Goal: Task Accomplishment & Management: Complete application form

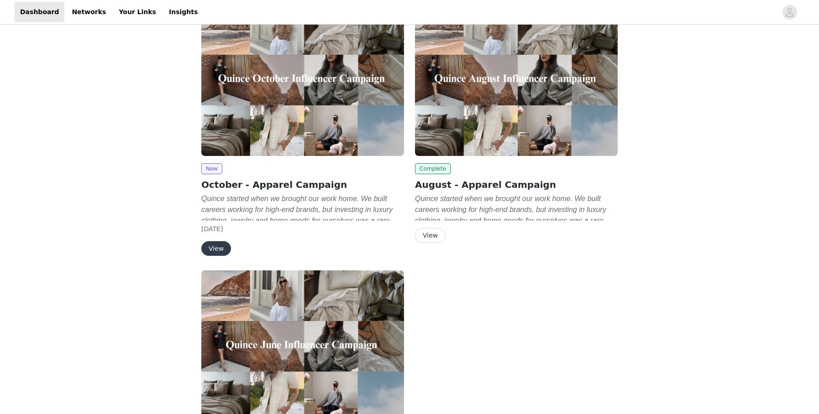
scroll to position [35, 0]
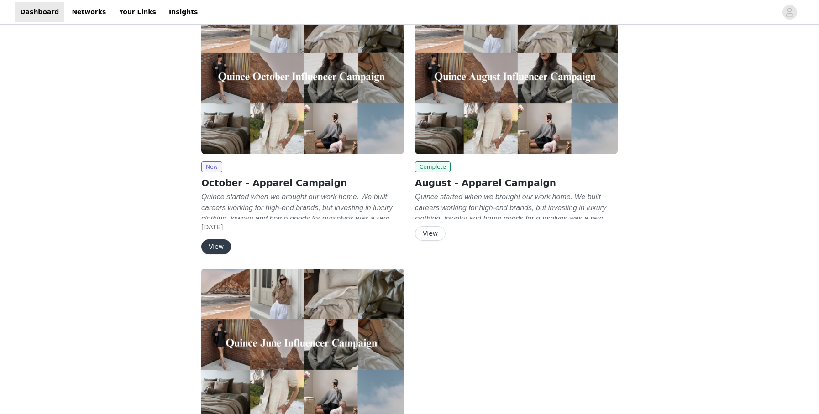
click at [216, 242] on button "View" at bounding box center [216, 247] width 30 height 15
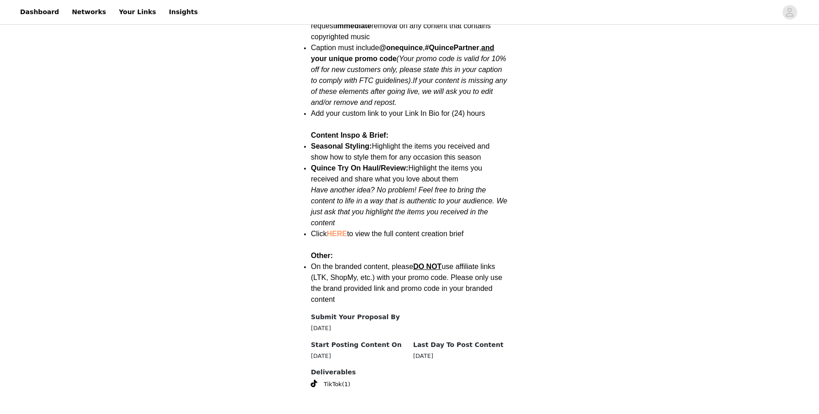
scroll to position [1109, 0]
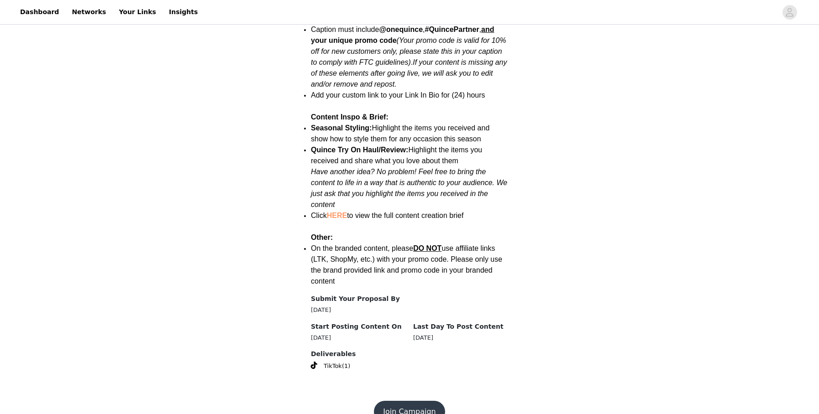
click at [412, 401] on button "Join Campaign" at bounding box center [409, 412] width 71 height 22
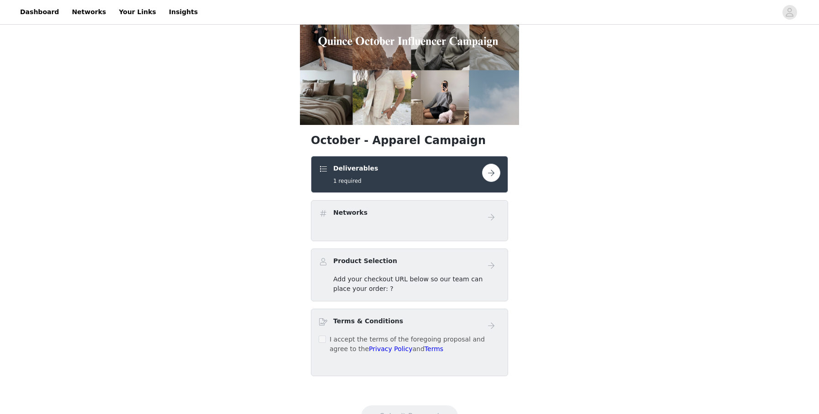
scroll to position [106, 0]
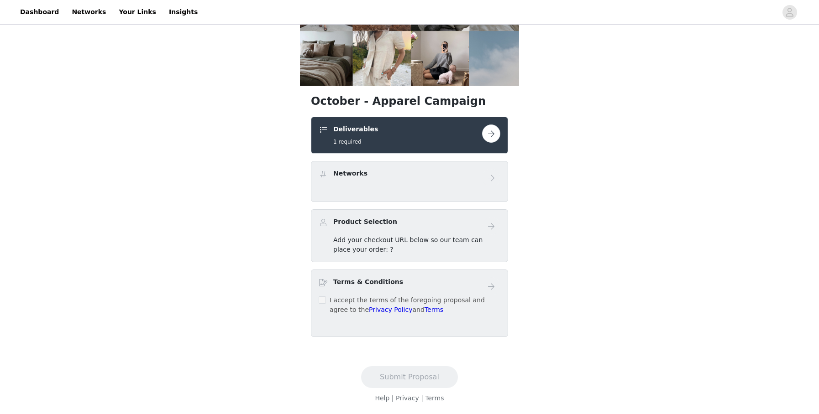
click at [492, 130] on button "button" at bounding box center [491, 134] width 18 height 18
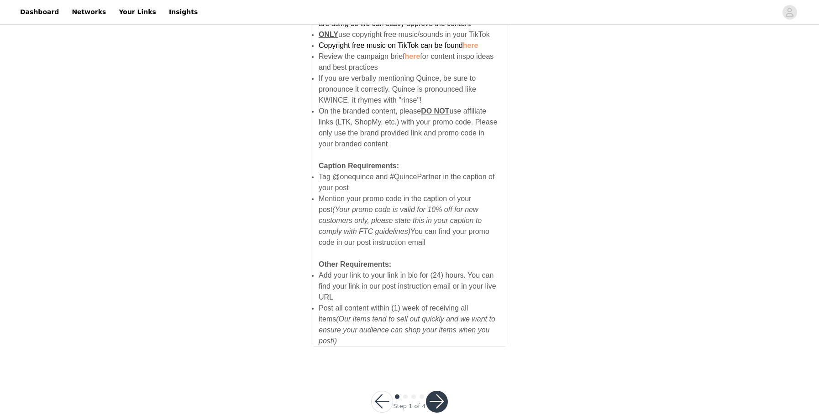
scroll to position [569, 0]
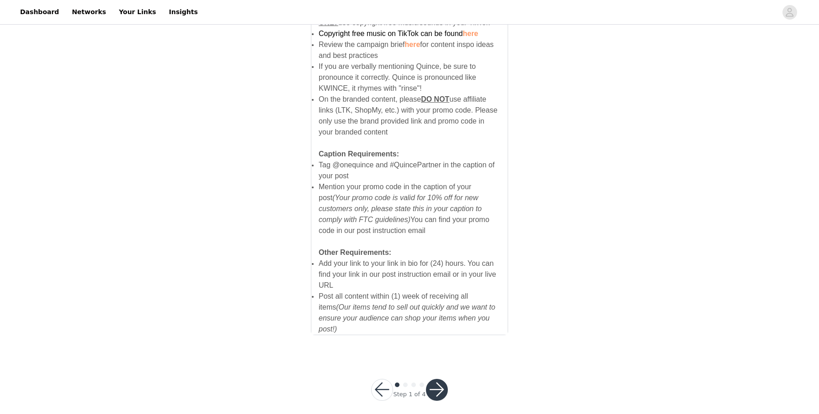
click at [433, 385] on button "button" at bounding box center [437, 390] width 22 height 22
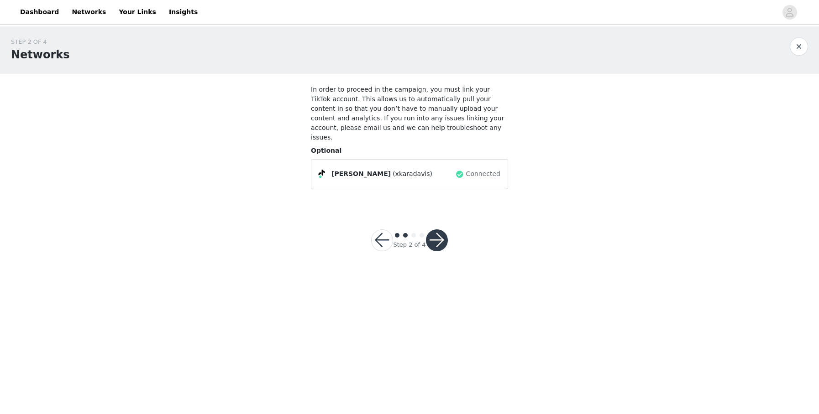
click at [435, 232] on button "button" at bounding box center [437, 241] width 22 height 22
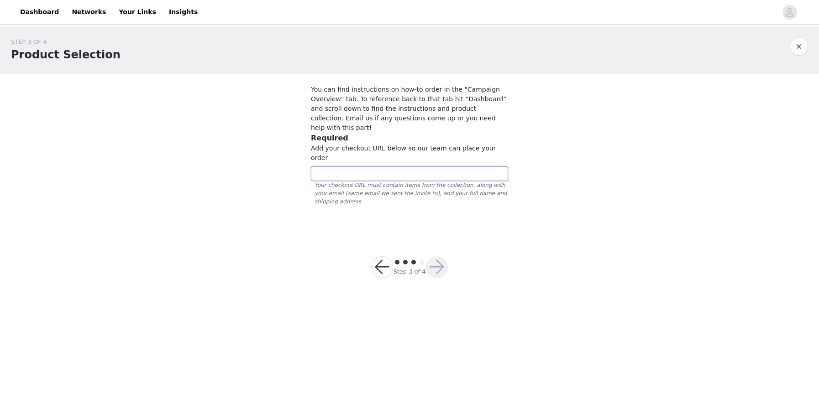
click at [389, 167] on input "text" at bounding box center [409, 174] width 197 height 15
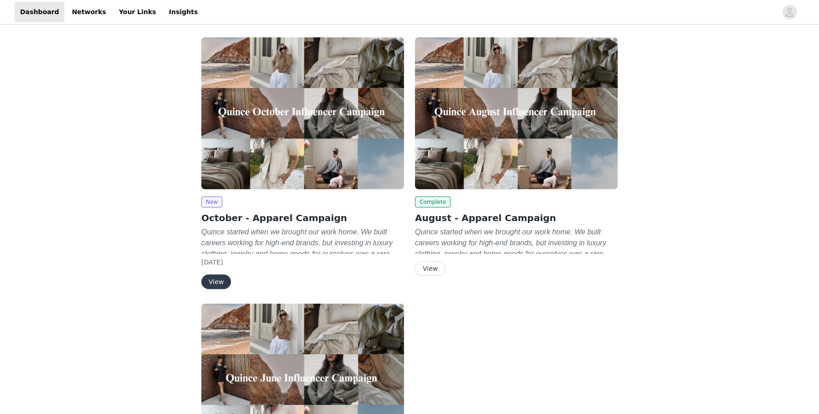
click at [218, 286] on button "View" at bounding box center [216, 282] width 30 height 15
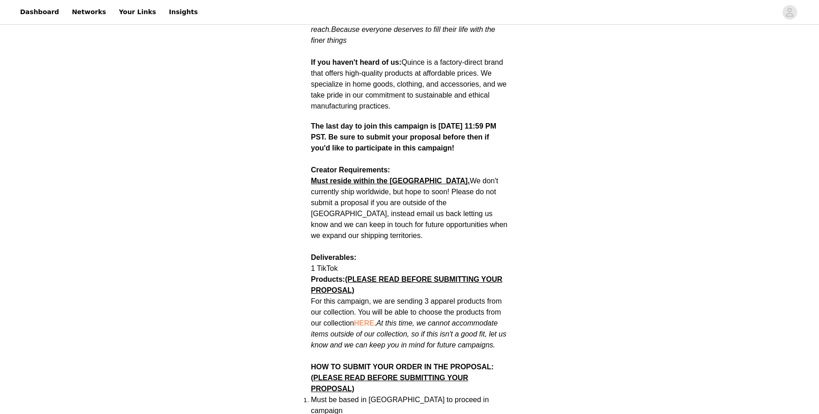
scroll to position [333, 0]
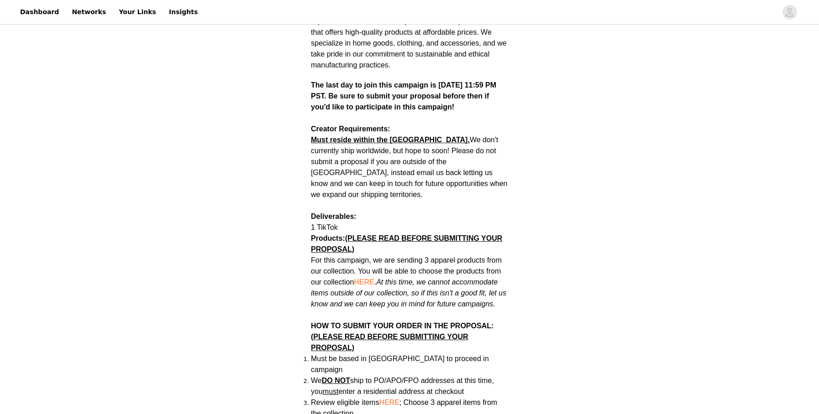
click at [364, 278] on span "HERE" at bounding box center [364, 282] width 20 height 8
